Goal: Transaction & Acquisition: Purchase product/service

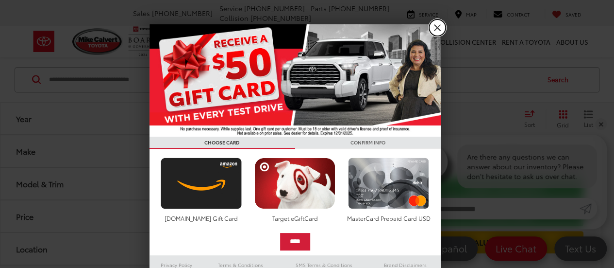
click at [433, 30] on link "X" at bounding box center [437, 27] width 17 height 17
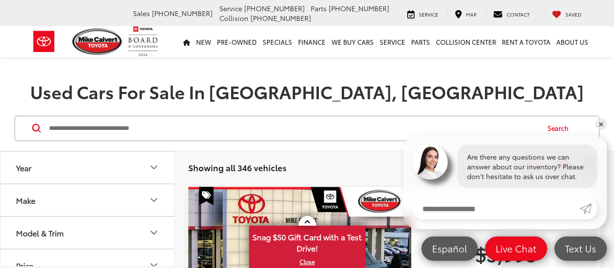
scroll to position [77, 0]
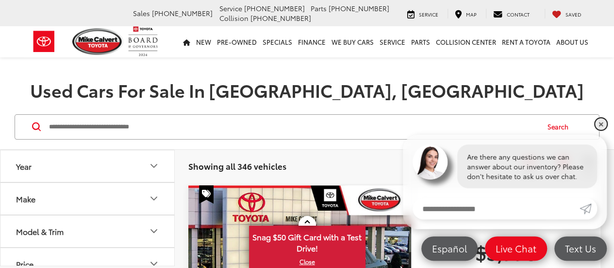
click at [600, 124] on link "✕" at bounding box center [601, 124] width 12 height 12
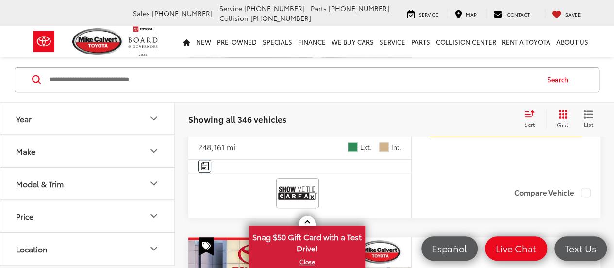
scroll to position [344, 0]
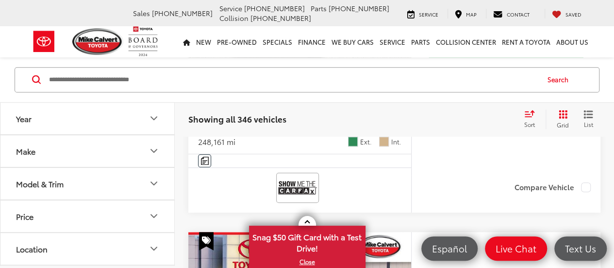
click at [164, 152] on button "Make" at bounding box center [87, 151] width 175 height 32
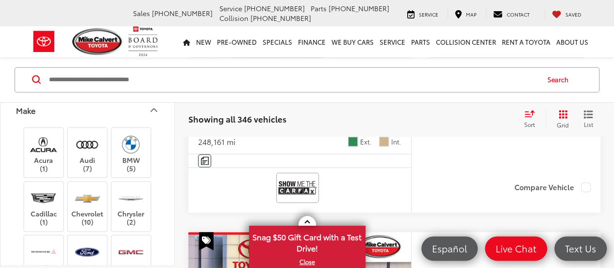
scroll to position [0, 0]
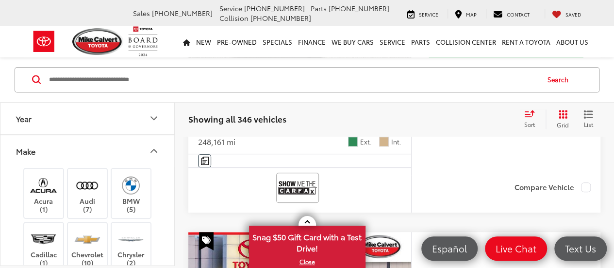
click at [156, 152] on icon "Make" at bounding box center [154, 151] width 6 height 3
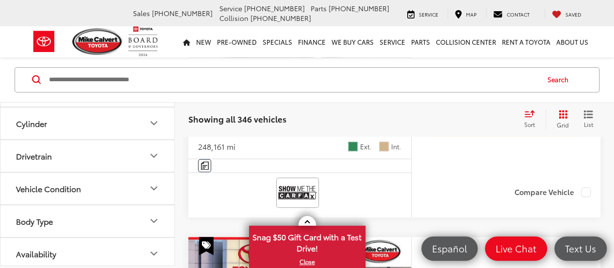
scroll to position [340, 0]
click at [156, 251] on icon "Availability" at bounding box center [154, 254] width 12 height 12
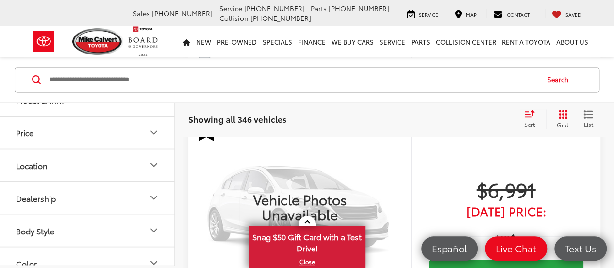
scroll to position [0, 0]
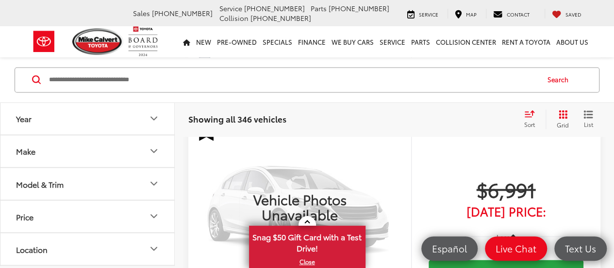
click at [149, 118] on icon "Year" at bounding box center [154, 119] width 12 height 12
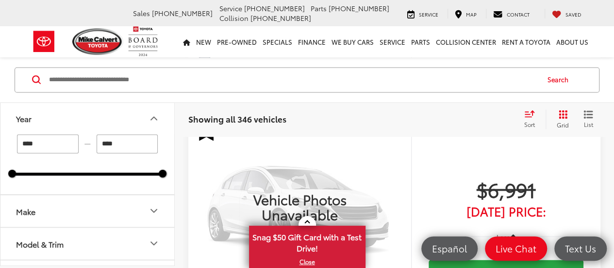
click at [68, 146] on input "****" at bounding box center [48, 143] width 62 height 19
type input "*"
type input "****"
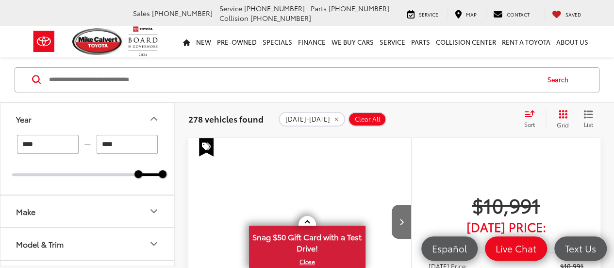
click at [542, 156] on div "$10,991 Today's Price: Less Today's Price: $10,991 Check Availability Value You…" at bounding box center [505, 266] width 189 height 257
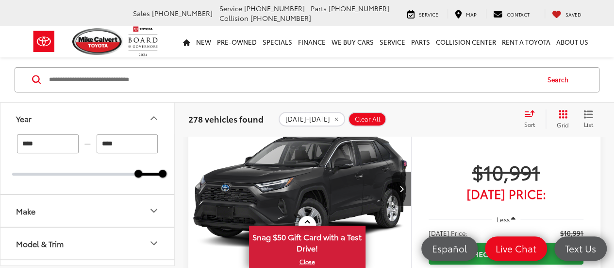
scroll to position [156, 0]
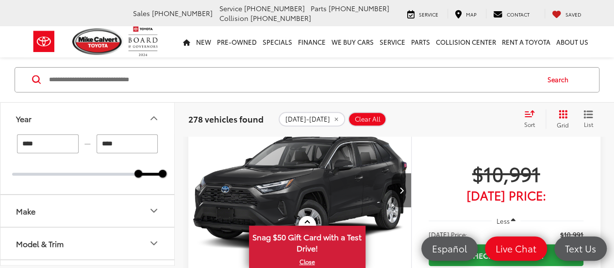
click at [404, 189] on button "Next image" at bounding box center [401, 190] width 19 height 34
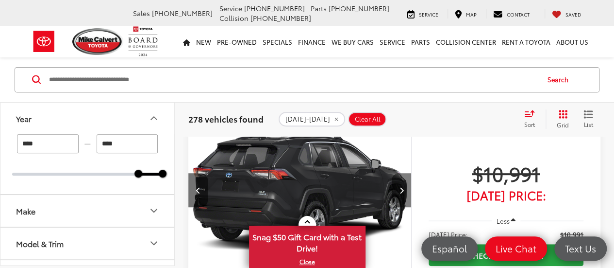
click at [404, 190] on button "Next image" at bounding box center [401, 190] width 19 height 34
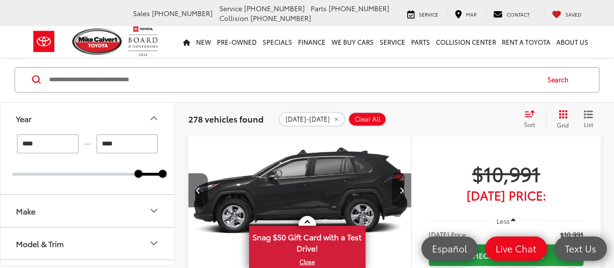
click at [402, 192] on icon "Next image" at bounding box center [401, 189] width 4 height 7
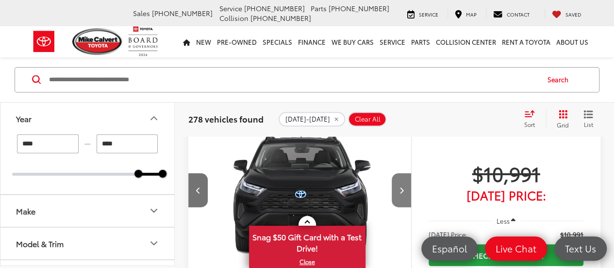
click at [403, 193] on icon "Next image" at bounding box center [401, 189] width 4 height 7
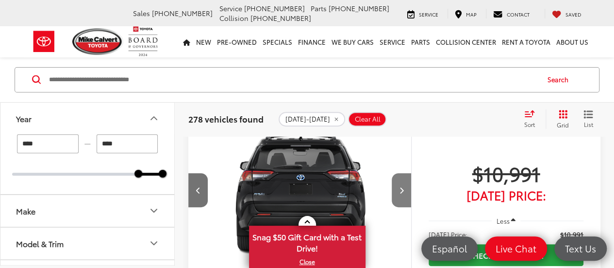
click at [405, 189] on button "Next image" at bounding box center [401, 190] width 19 height 34
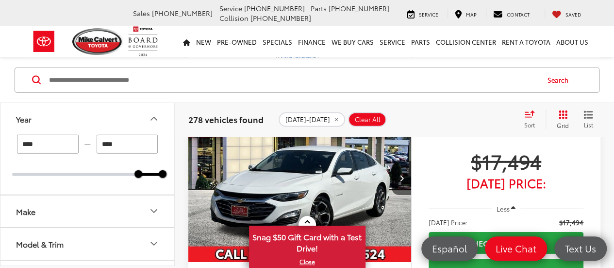
scroll to position [1409, 0]
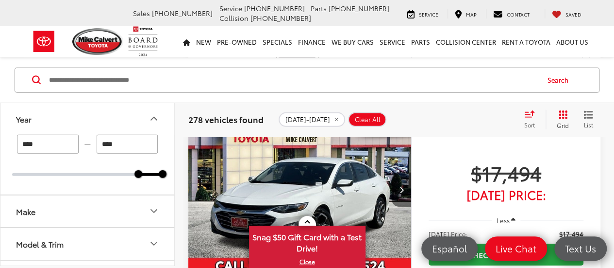
click at [403, 186] on icon "Next image" at bounding box center [401, 189] width 4 height 7
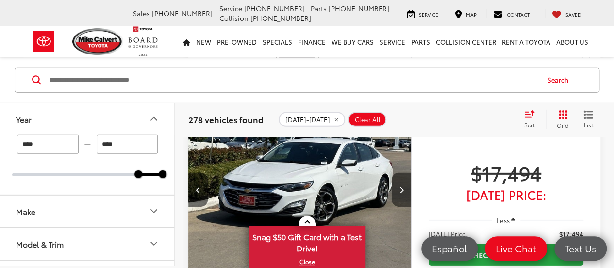
click at [407, 185] on button "Next image" at bounding box center [401, 189] width 19 height 34
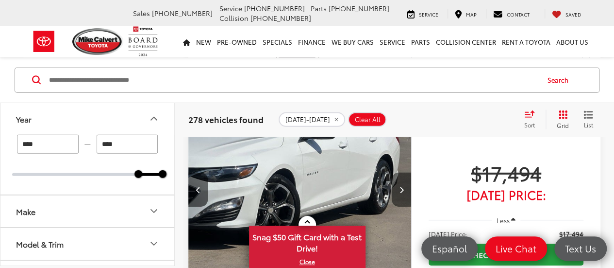
click at [404, 188] on button "Next image" at bounding box center [401, 189] width 19 height 34
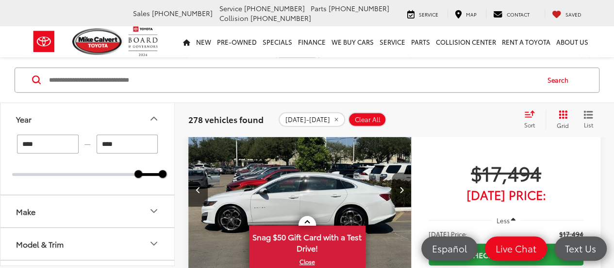
click at [399, 192] on button "Next image" at bounding box center [401, 189] width 19 height 34
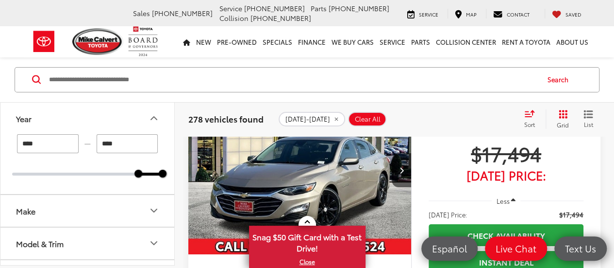
scroll to position [1757, 0]
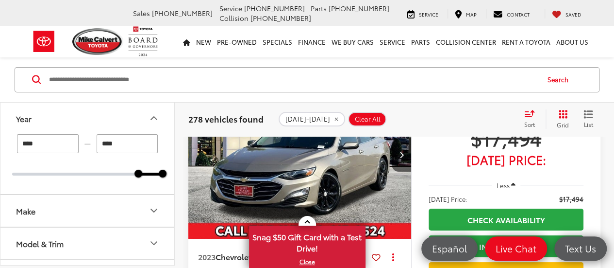
click at [165, 217] on button "Make" at bounding box center [87, 211] width 175 height 32
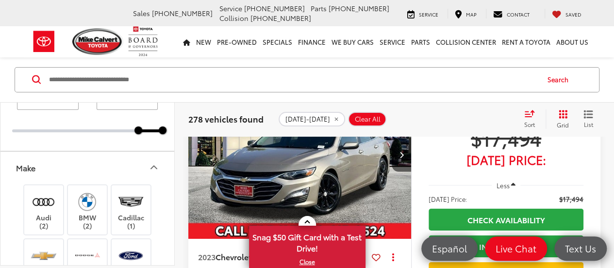
scroll to position [0, 0]
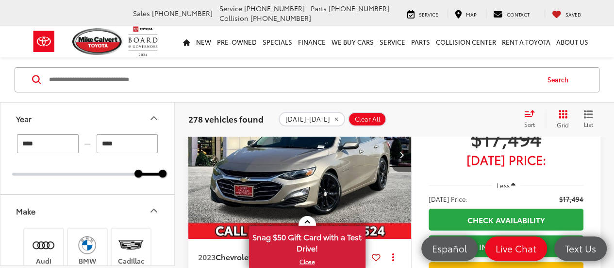
click at [132, 209] on button "Make" at bounding box center [87, 211] width 175 height 32
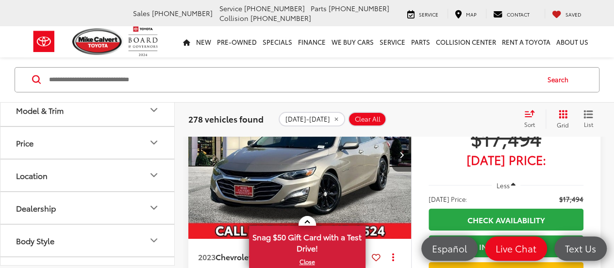
scroll to position [136, 0]
click at [159, 145] on button "Price" at bounding box center [87, 140] width 175 height 32
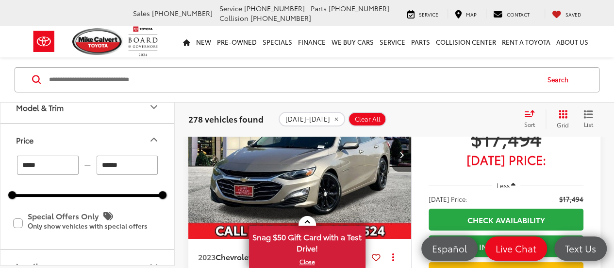
click at [146, 165] on input "******" at bounding box center [128, 164] width 62 height 19
type input "*"
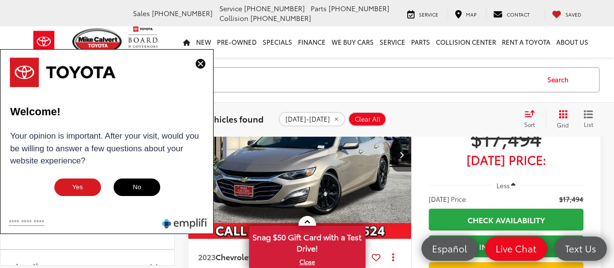
click at [195, 63] on button at bounding box center [201, 64] width 16 height 12
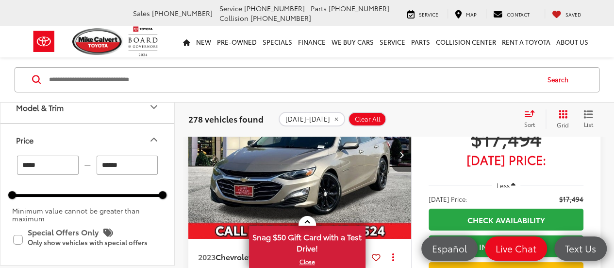
click at [136, 167] on input "******" at bounding box center [128, 164] width 62 height 19
type input "*"
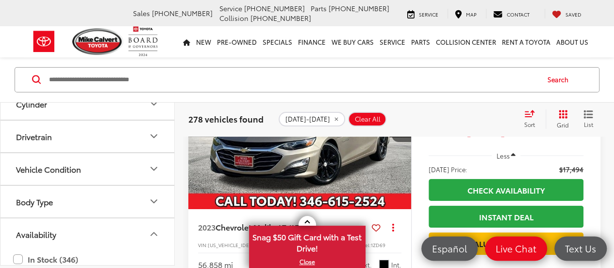
scroll to position [1787, 0]
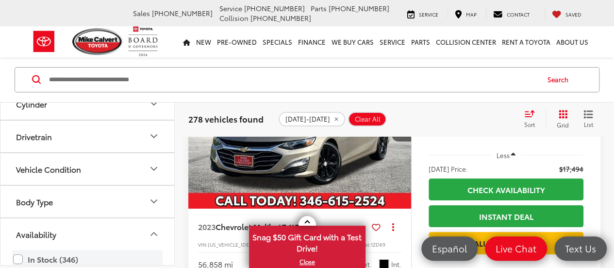
click at [25, 253] on label "In Stock (346)" at bounding box center [87, 259] width 149 height 17
type input "******"
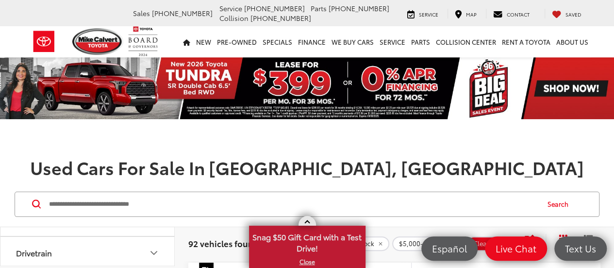
click at [307, 222] on span at bounding box center [306, 222] width 5 height 5
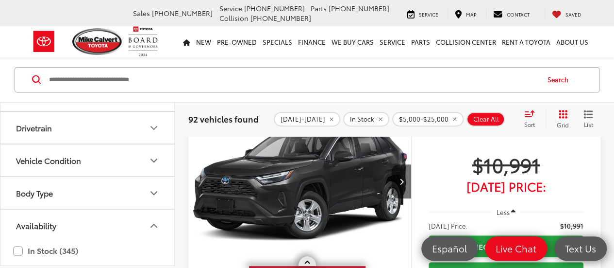
scroll to position [159, 0]
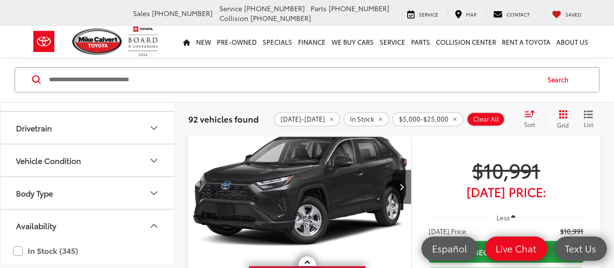
click at [278, 217] on img "2025 Toyota RAV4 Hybrid XLE Premium 0" at bounding box center [300, 187] width 224 height 168
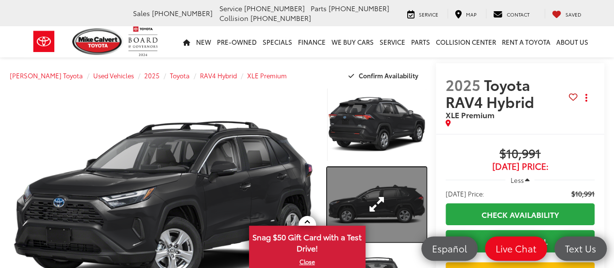
click at [377, 192] on link "Expand Photo 2" at bounding box center [376, 204] width 99 height 74
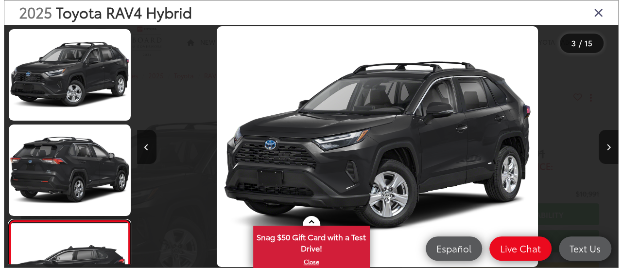
scroll to position [0, 974]
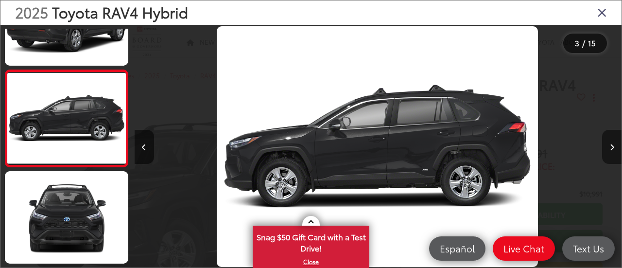
click at [606, 136] on button "Next image" at bounding box center [611, 147] width 19 height 34
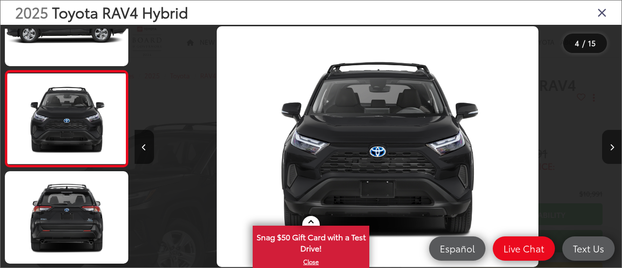
click at [606, 136] on button "Next image" at bounding box center [611, 147] width 19 height 34
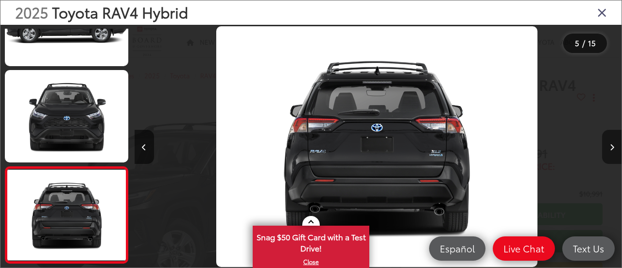
scroll to position [344, 0]
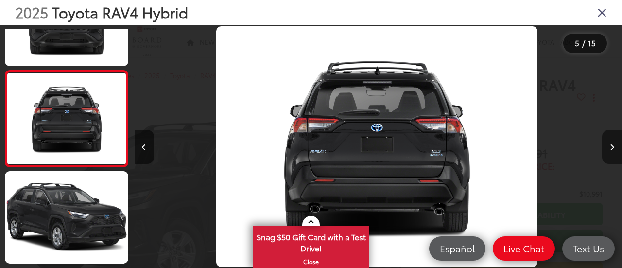
click at [606, 136] on button "Next image" at bounding box center [611, 147] width 19 height 34
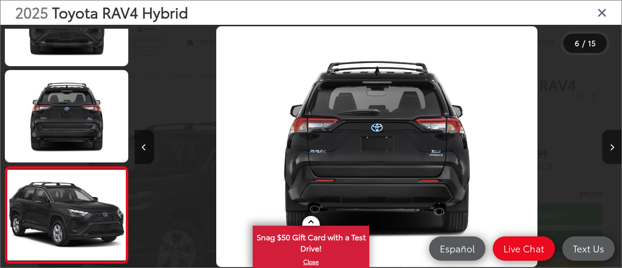
scroll to position [440, 0]
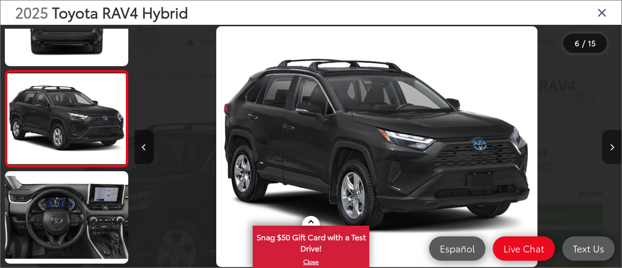
click at [606, 136] on button "Next image" at bounding box center [611, 147] width 19 height 34
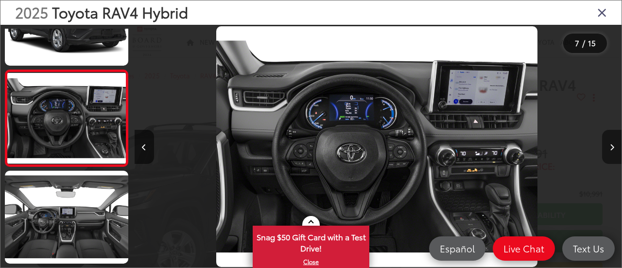
click at [606, 136] on button "Next image" at bounding box center [611, 147] width 19 height 34
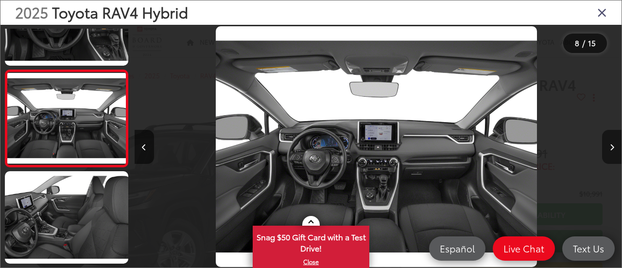
click at [606, 136] on button "Next image" at bounding box center [611, 147] width 19 height 34
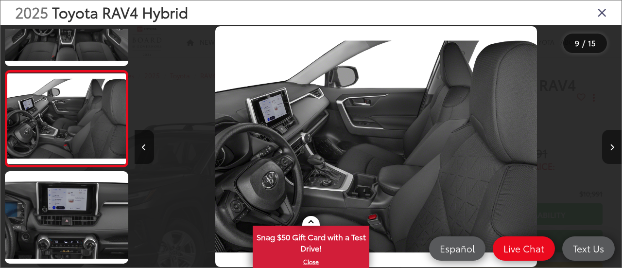
click at [606, 136] on button "Next image" at bounding box center [611, 147] width 19 height 34
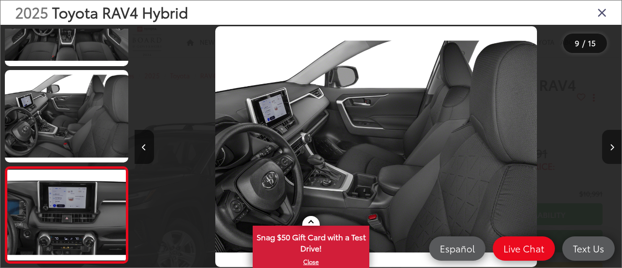
scroll to position [826, 0]
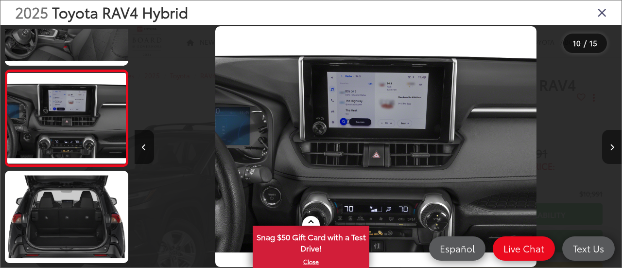
click at [606, 136] on button "Next image" at bounding box center [611, 147] width 19 height 34
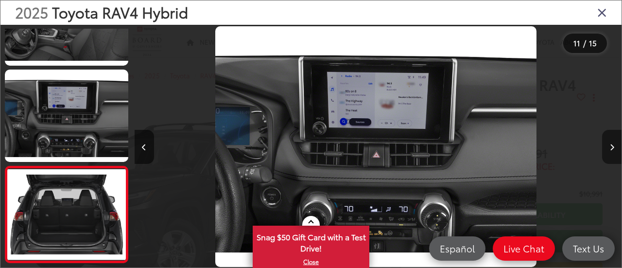
scroll to position [922, 0]
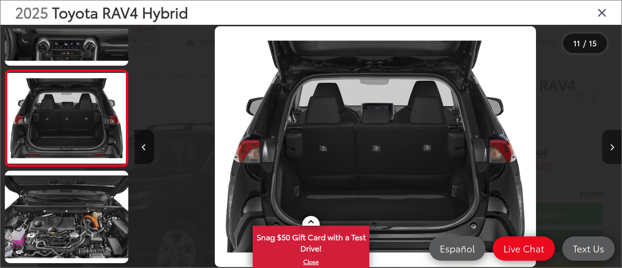
click at [606, 136] on button "Next image" at bounding box center [611, 147] width 19 height 34
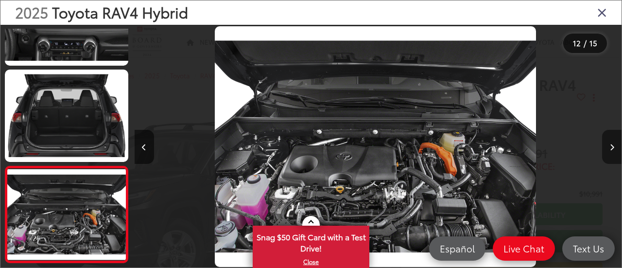
scroll to position [1018, 0]
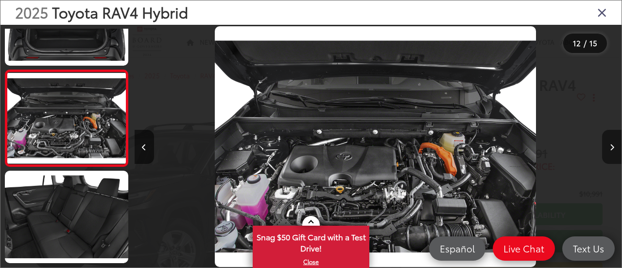
click at [604, 136] on button "Next image" at bounding box center [611, 147] width 19 height 34
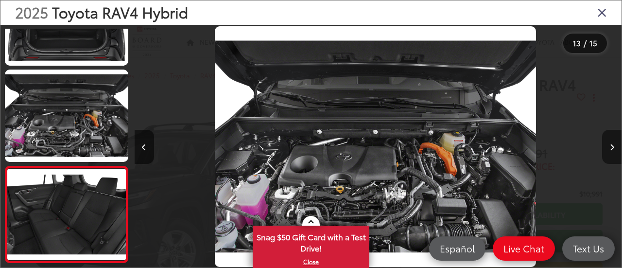
scroll to position [1115, 0]
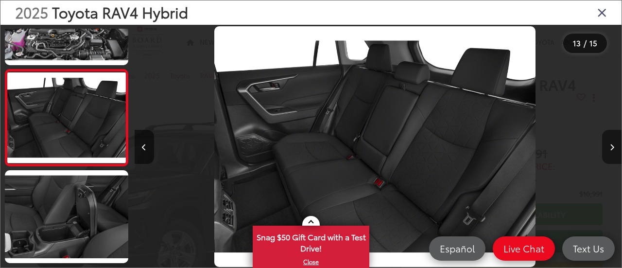
click at [604, 136] on button "Next image" at bounding box center [611, 147] width 19 height 34
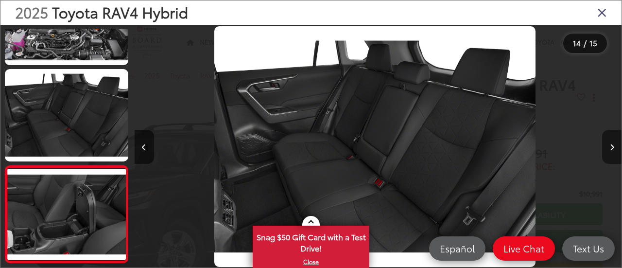
scroll to position [0, 6331]
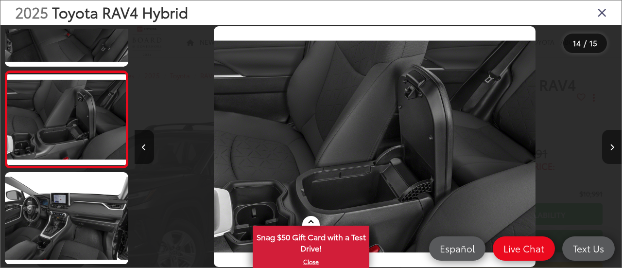
click at [604, 136] on button "Next image" at bounding box center [611, 147] width 19 height 34
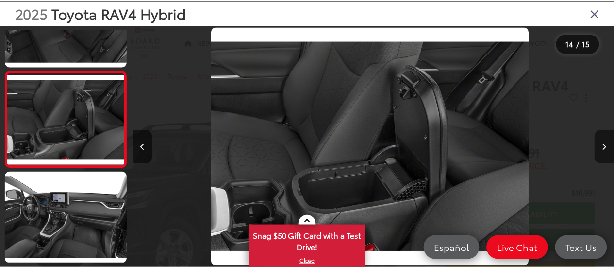
scroll to position [0, 6818]
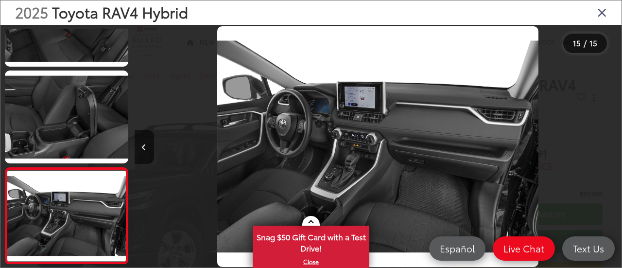
click at [604, 136] on div at bounding box center [560, 146] width 122 height 243
click at [600, 15] on icon "Close gallery" at bounding box center [602, 12] width 10 height 13
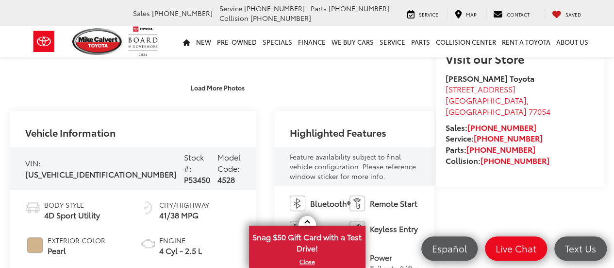
scroll to position [276, 0]
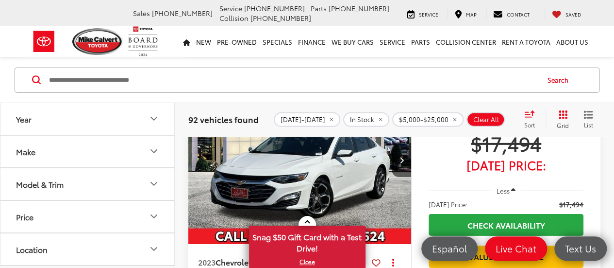
scroll to position [1436, 0]
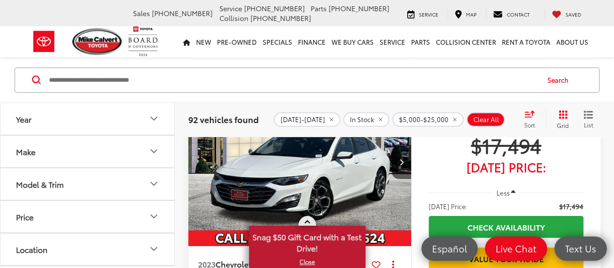
click at [312, 221] on link at bounding box center [307, 221] width 17 height 10
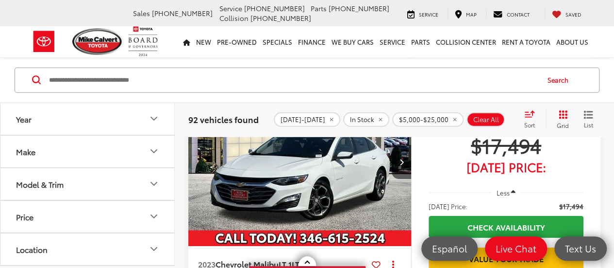
click at [311, 203] on img "2023 Chevrolet Malibu LT 1LT 0" at bounding box center [300, 162] width 224 height 168
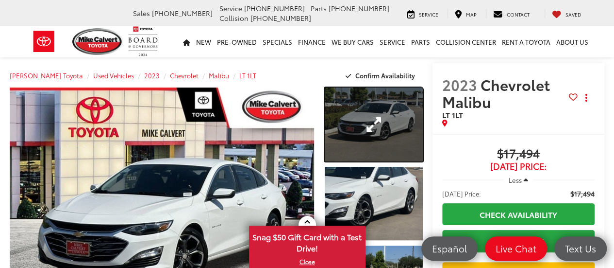
click at [391, 130] on link "Expand Photo 1" at bounding box center [374, 124] width 98 height 74
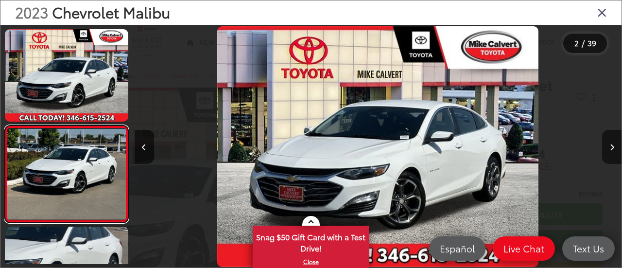
scroll to position [55, 0]
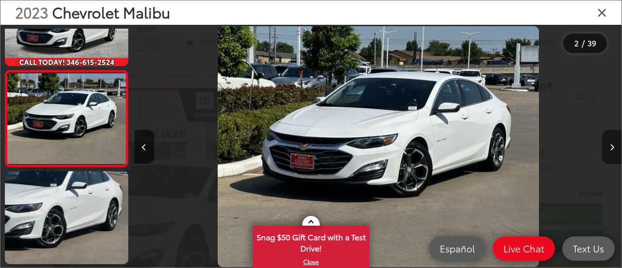
click at [614, 152] on button "Next image" at bounding box center [611, 147] width 19 height 34
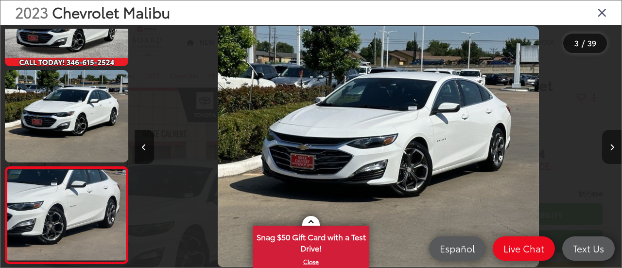
scroll to position [152, 0]
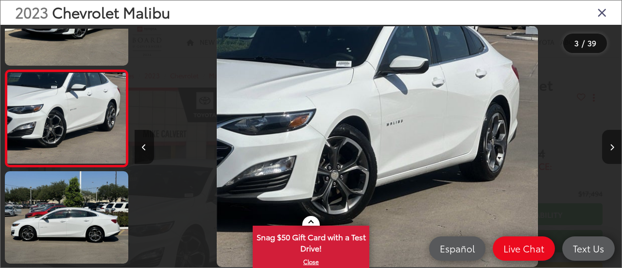
click at [614, 152] on button "Next image" at bounding box center [611, 147] width 19 height 34
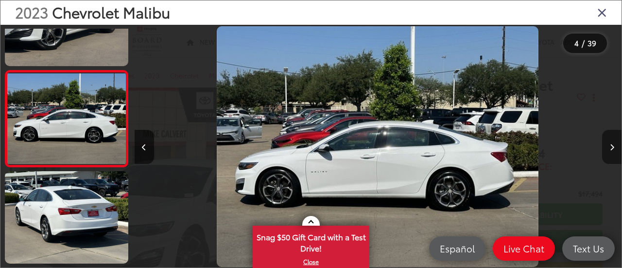
click at [614, 152] on button "Next image" at bounding box center [611, 147] width 19 height 34
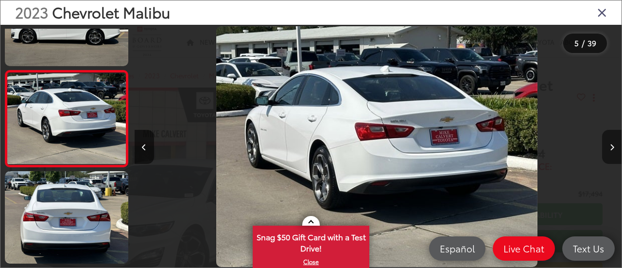
click at [614, 152] on button "Next image" at bounding box center [611, 147] width 19 height 34
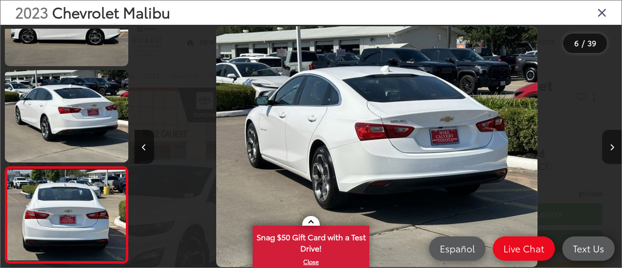
scroll to position [440, 0]
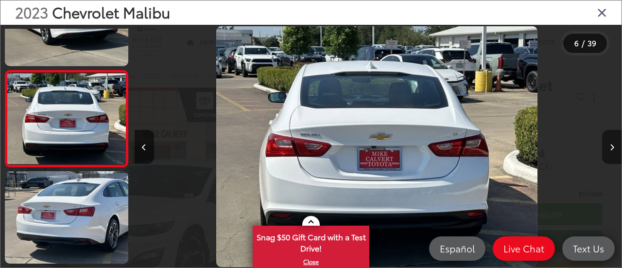
click at [614, 152] on button "Next image" at bounding box center [611, 147] width 19 height 34
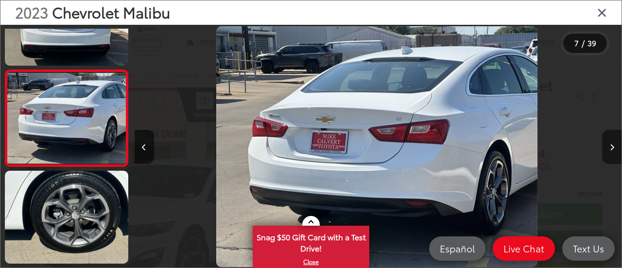
click at [614, 152] on button "Next image" at bounding box center [611, 147] width 19 height 34
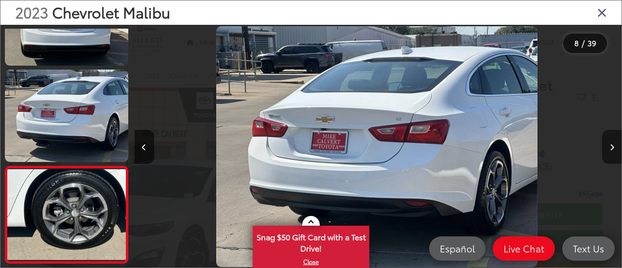
scroll to position [633, 0]
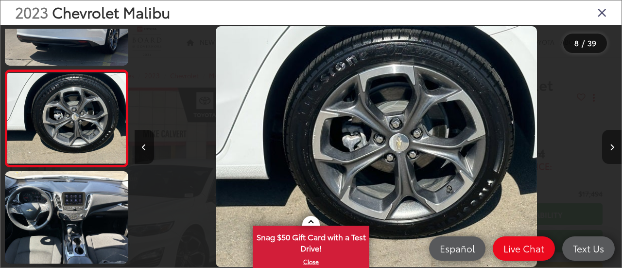
click at [614, 150] on button "Next image" at bounding box center [611, 147] width 19 height 34
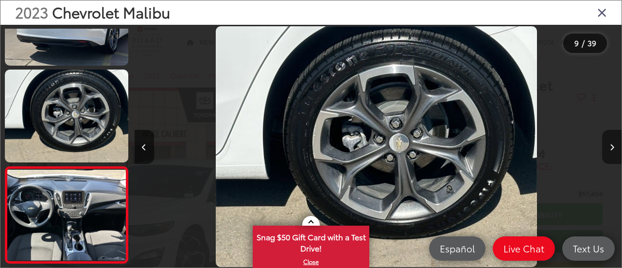
scroll to position [729, 0]
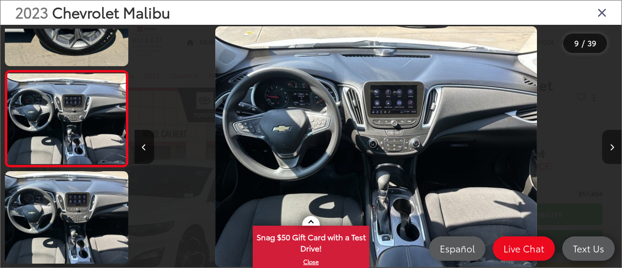
click at [614, 150] on button "Next image" at bounding box center [611, 147] width 19 height 34
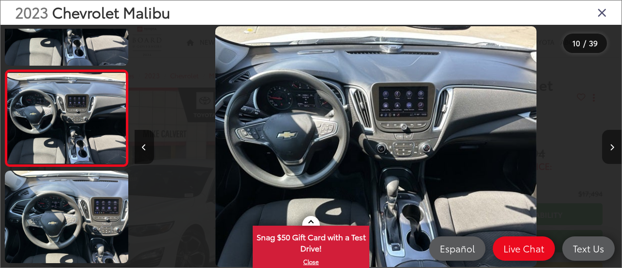
click at [614, 150] on button "Next image" at bounding box center [611, 147] width 19 height 34
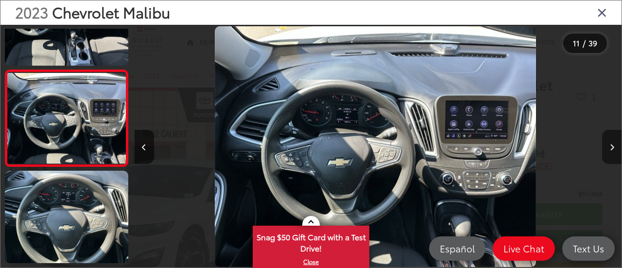
click at [614, 150] on button "Next image" at bounding box center [611, 147] width 19 height 34
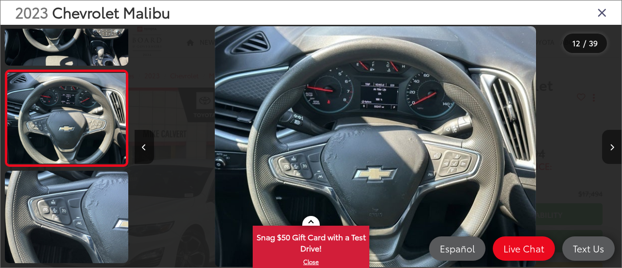
click at [614, 150] on button "Next image" at bounding box center [611, 147] width 19 height 34
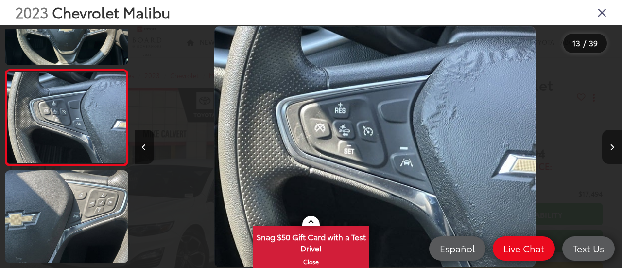
click at [614, 150] on button "Next image" at bounding box center [611, 147] width 19 height 34
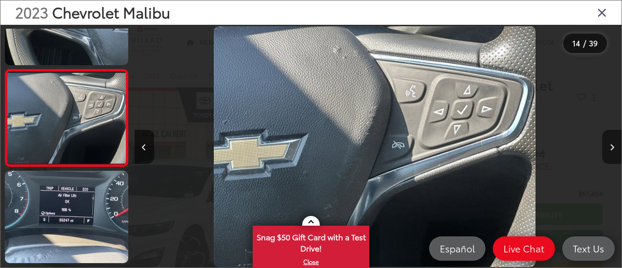
click at [614, 150] on button "Next image" at bounding box center [611, 147] width 19 height 34
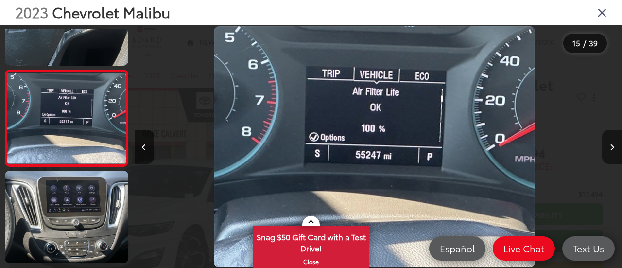
click at [614, 150] on button "Next image" at bounding box center [611, 147] width 19 height 34
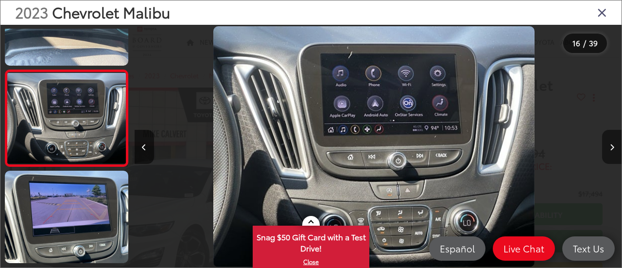
click at [614, 150] on button "Next image" at bounding box center [611, 147] width 19 height 34
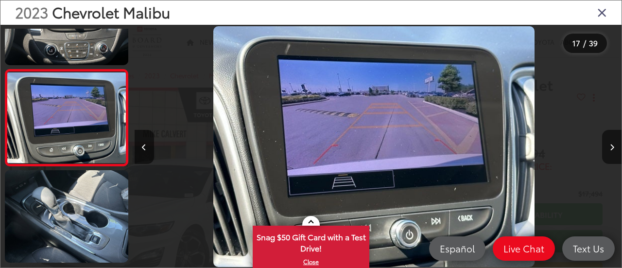
click at [601, 8] on icon "Close gallery" at bounding box center [602, 12] width 10 height 13
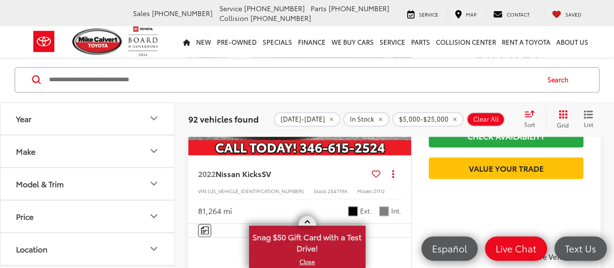
click at [308, 223] on span at bounding box center [306, 222] width 5 height 5
